Goal: Find specific page/section: Find specific page/section

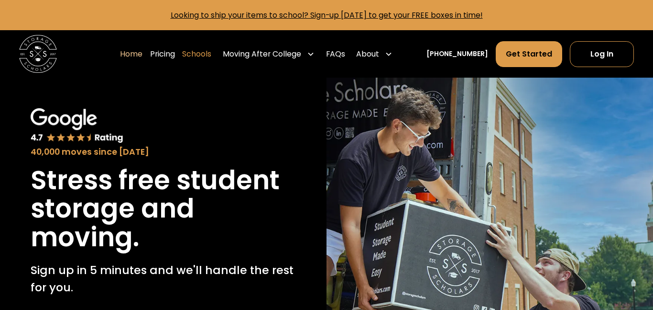
click at [211, 53] on link "Schools" at bounding box center [196, 54] width 29 height 26
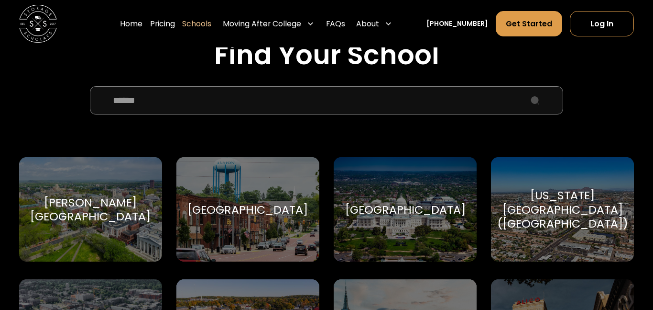
scroll to position [324, 0]
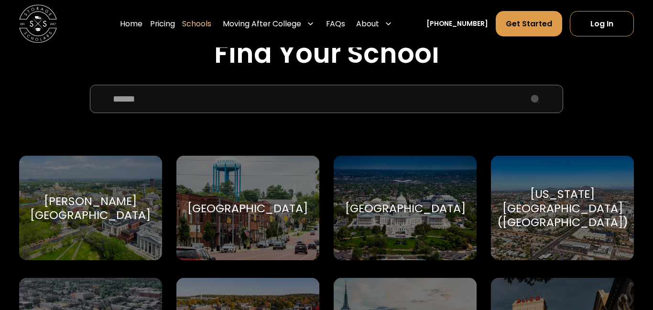
click at [200, 101] on input "School Select Form" at bounding box center [327, 99] width 474 height 28
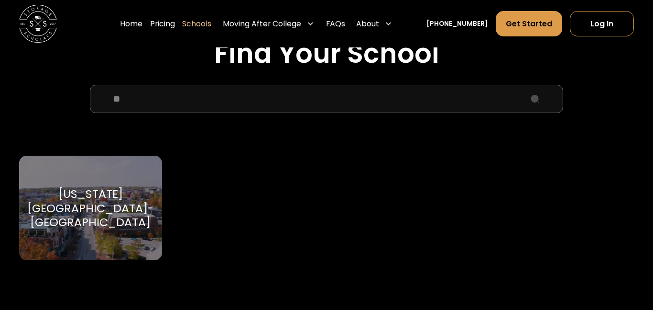
type input "*"
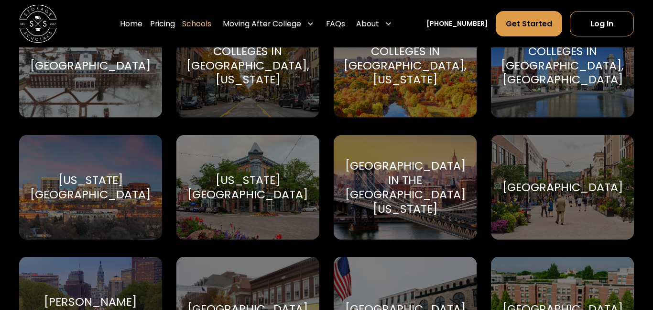
scroll to position [0, 0]
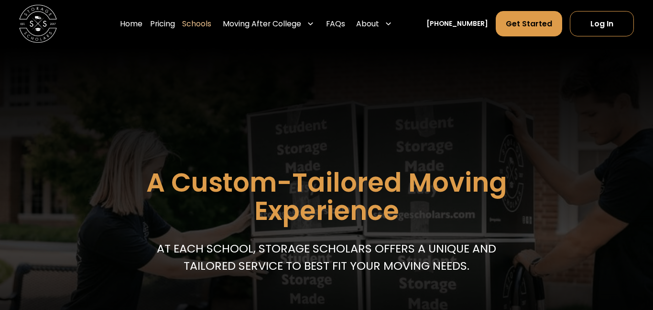
click at [211, 27] on link "Schools" at bounding box center [196, 24] width 29 height 26
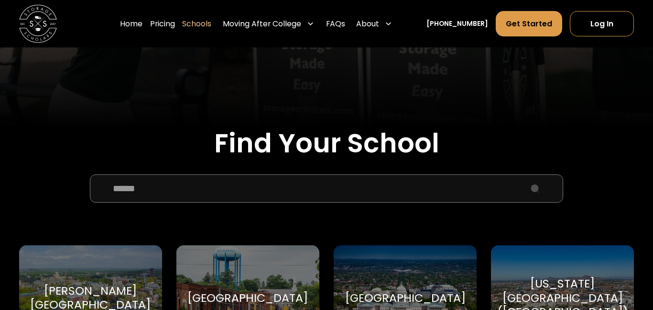
scroll to position [236, 0]
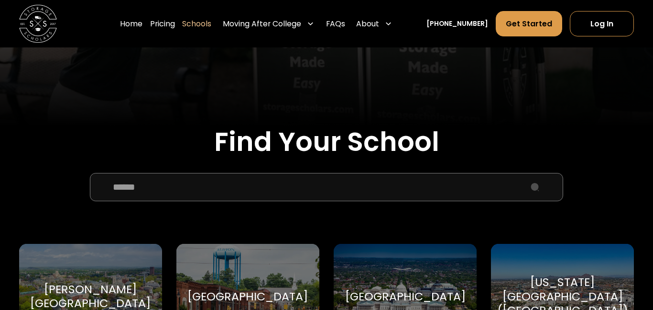
click at [265, 182] on input "School Select Form" at bounding box center [327, 187] width 474 height 28
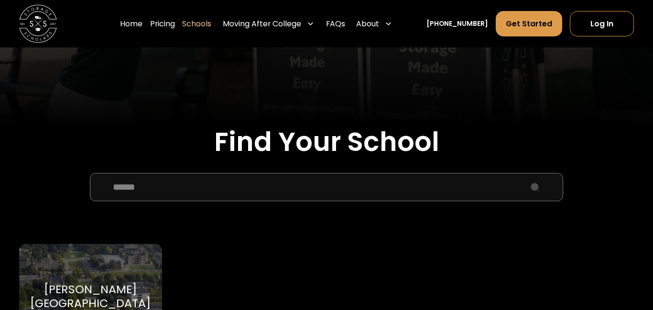
scroll to position [254, 0]
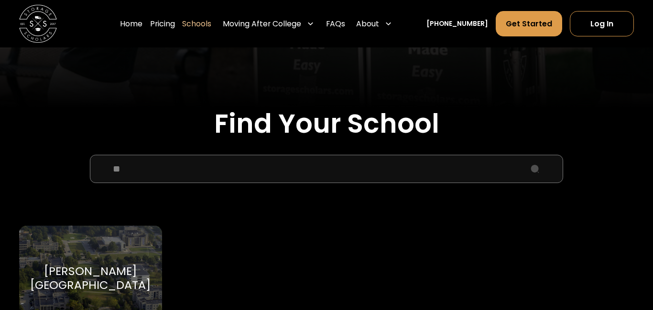
type input "*"
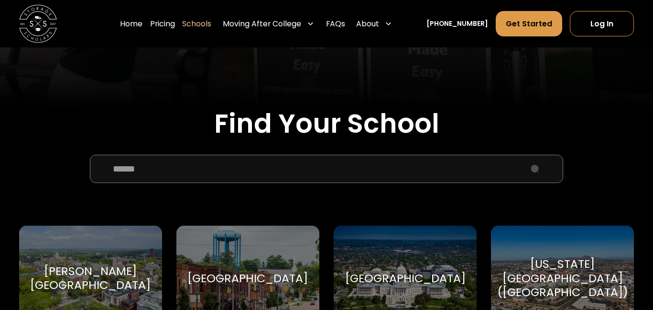
click at [167, 180] on input "School Select Form" at bounding box center [327, 169] width 474 height 28
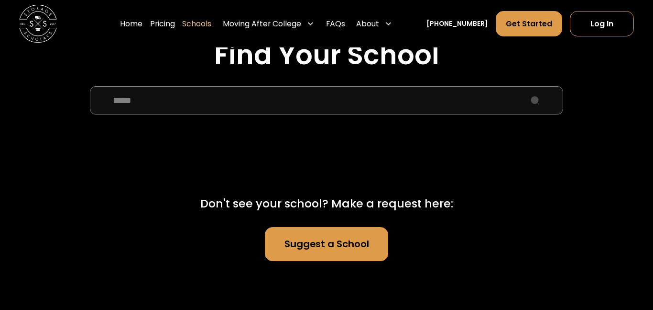
scroll to position [324, 0]
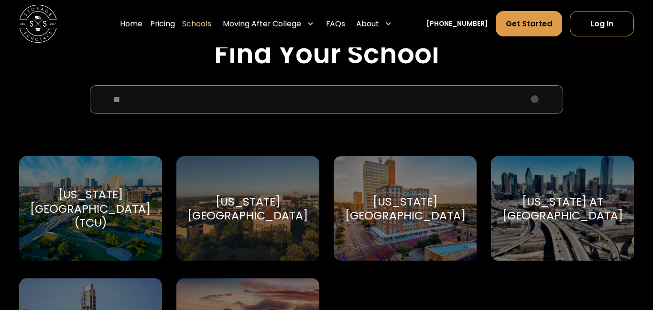
type input "*"
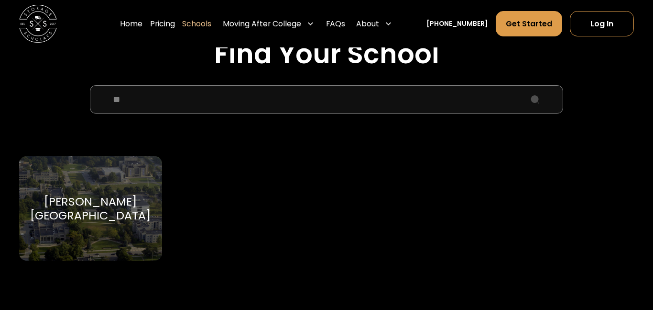
type input "*"
